Goal: Task Accomplishment & Management: Use online tool/utility

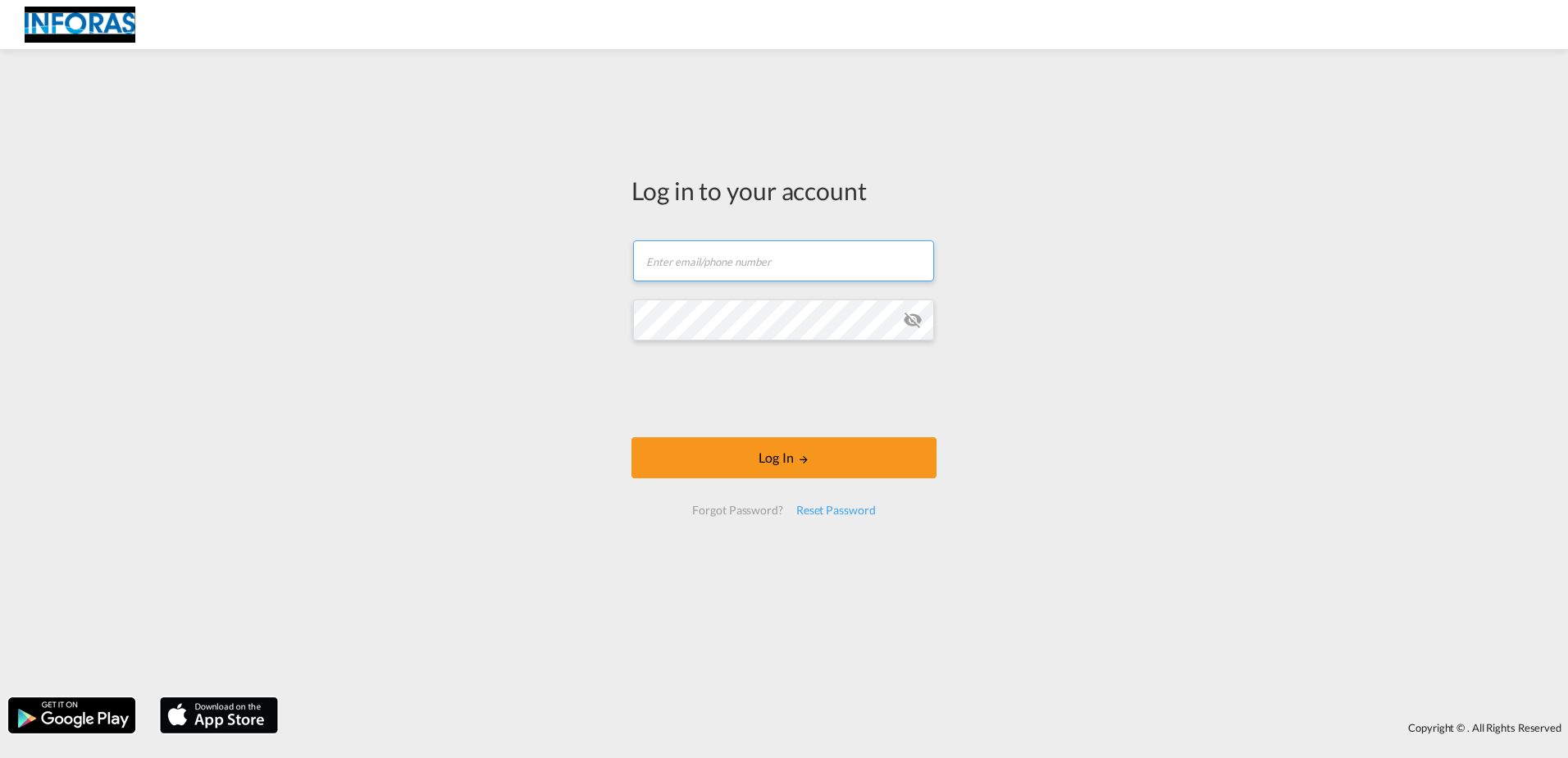
click at [770, 260] on input "text" at bounding box center [784, 260] width 301 height 41
paste input "[EMAIL_ADDRESS][DOMAIN_NAME]"
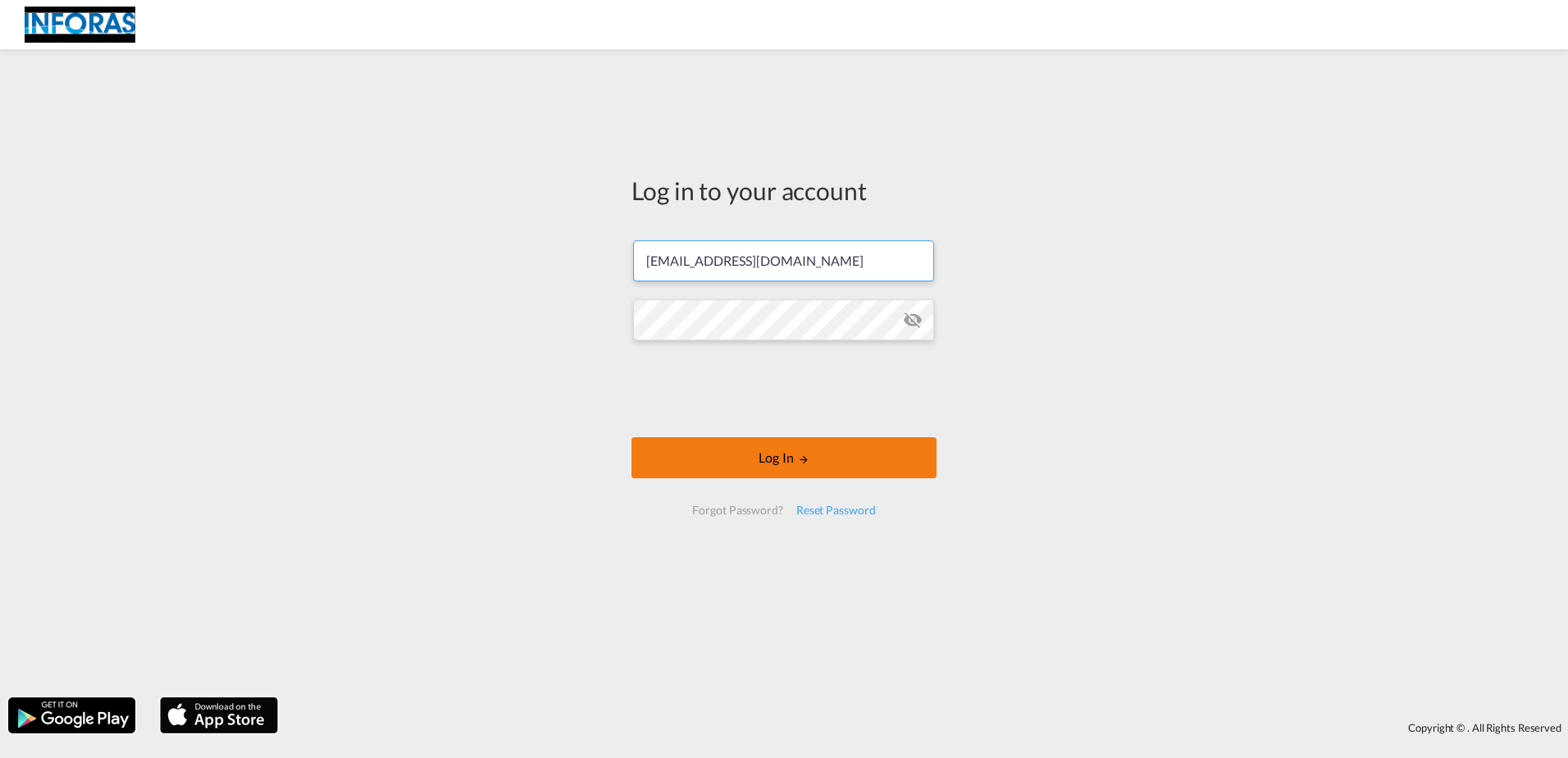
type input "[EMAIL_ADDRESS][DOMAIN_NAME]"
click at [709, 465] on button "Log In" at bounding box center [784, 457] width 305 height 41
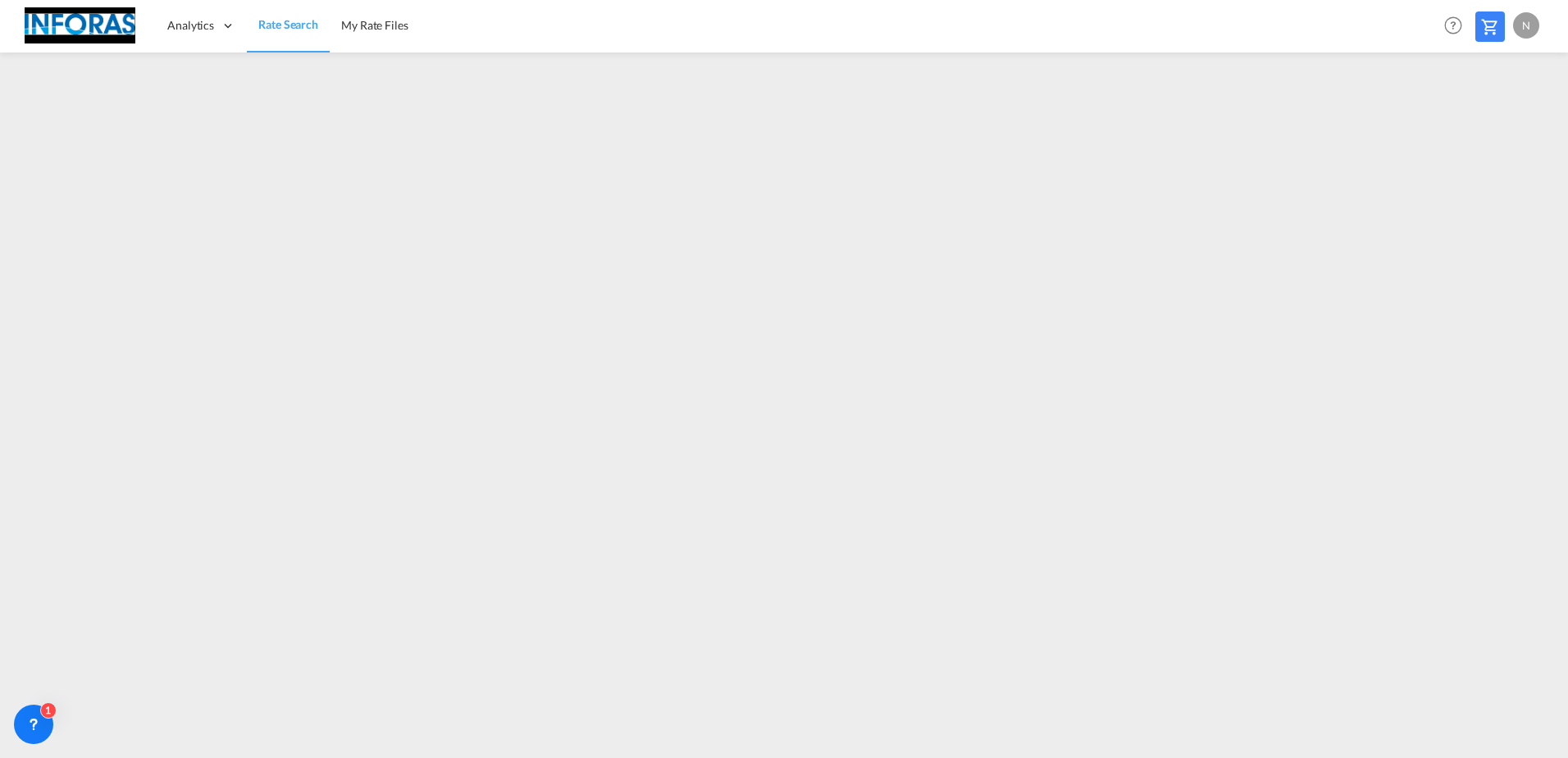
click at [1530, 23] on div "N" at bounding box center [1526, 25] width 26 height 26
click at [1377, 42] on md-backdrop at bounding box center [784, 379] width 1568 height 758
click at [1490, 22] on md-icon at bounding box center [1490, 27] width 19 height 19
